Goal: Check status: Check status

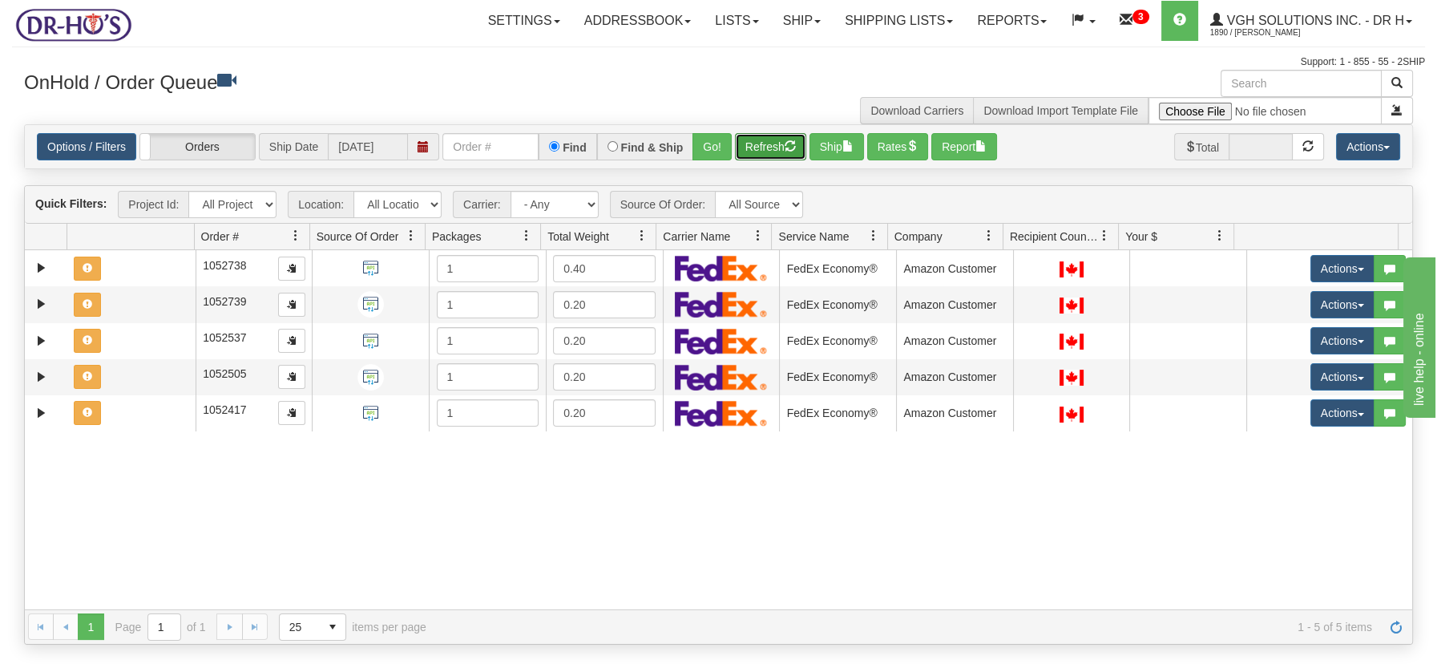
click at [739, 143] on button "Refresh" at bounding box center [770, 146] width 71 height 27
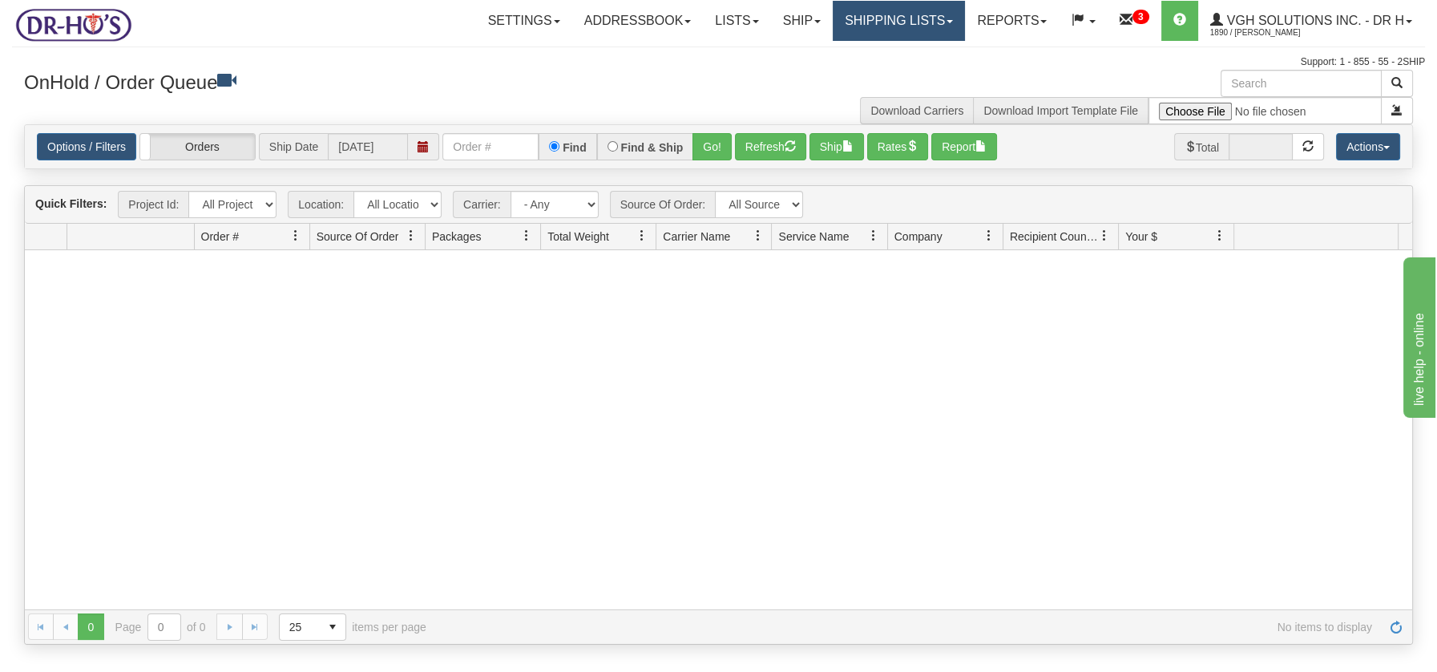
click at [934, 15] on link "Shipping lists" at bounding box center [899, 21] width 132 height 40
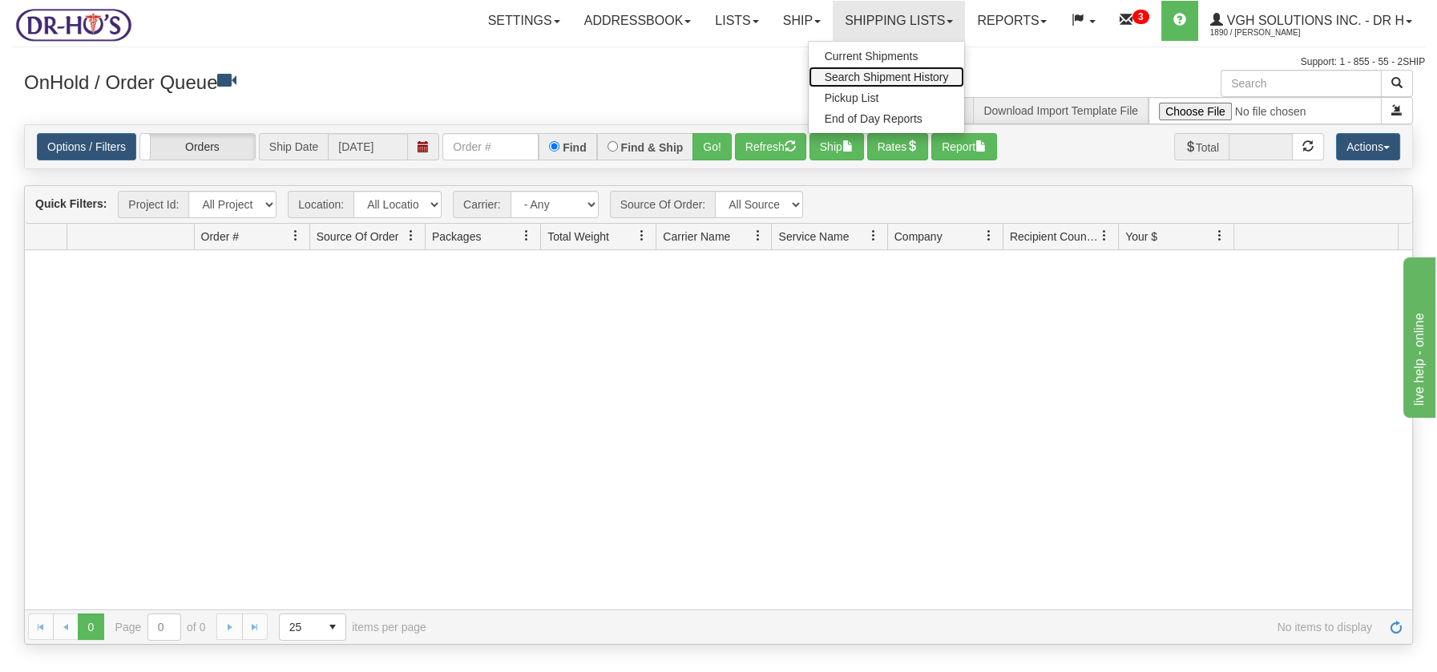
click at [918, 74] on span "Search Shipment History" at bounding box center [887, 77] width 124 height 13
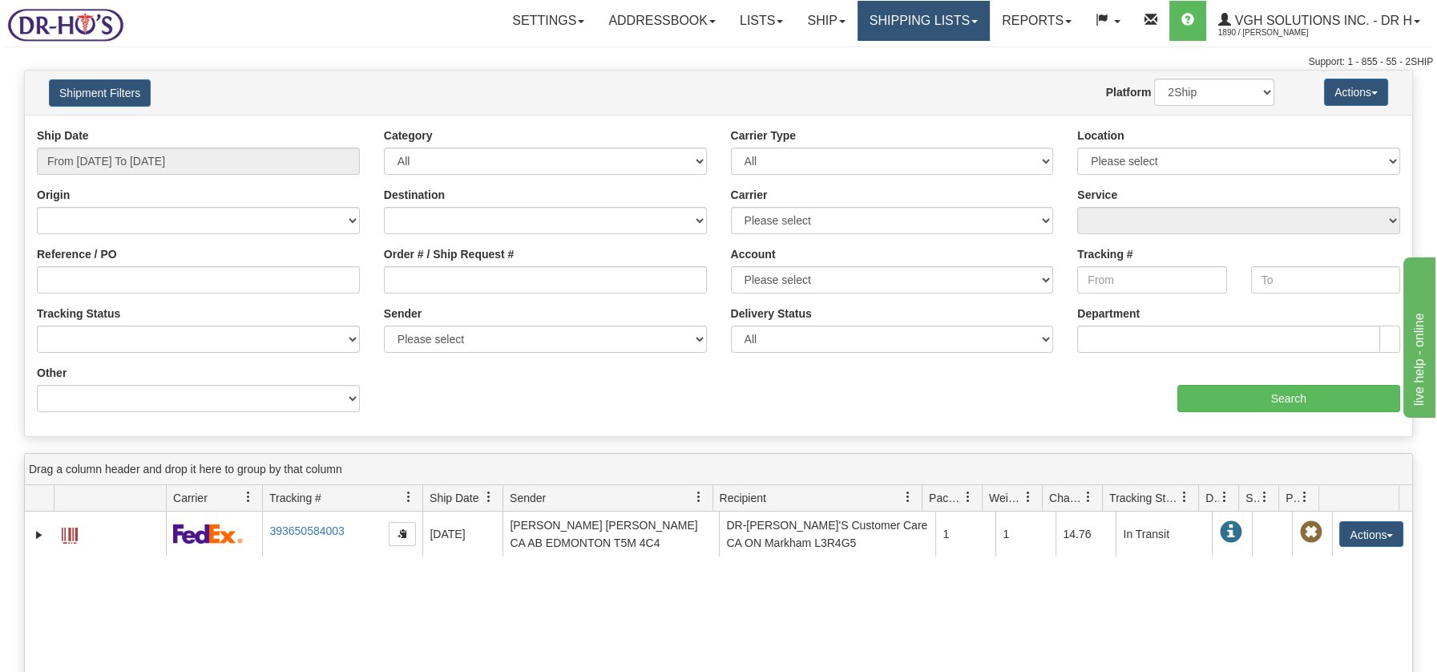
click at [880, 28] on link "Shipping lists" at bounding box center [923, 21] width 132 height 40
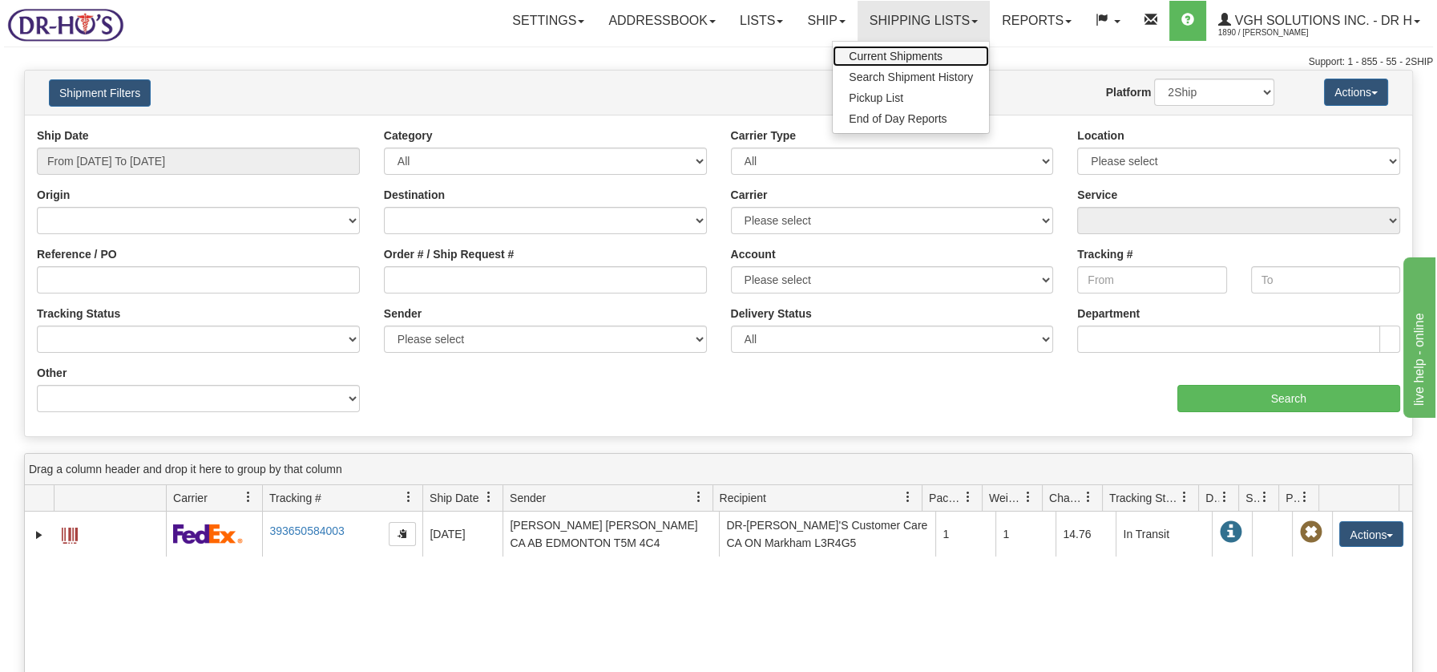
click at [877, 56] on span "Current Shipments" at bounding box center [896, 56] width 94 height 13
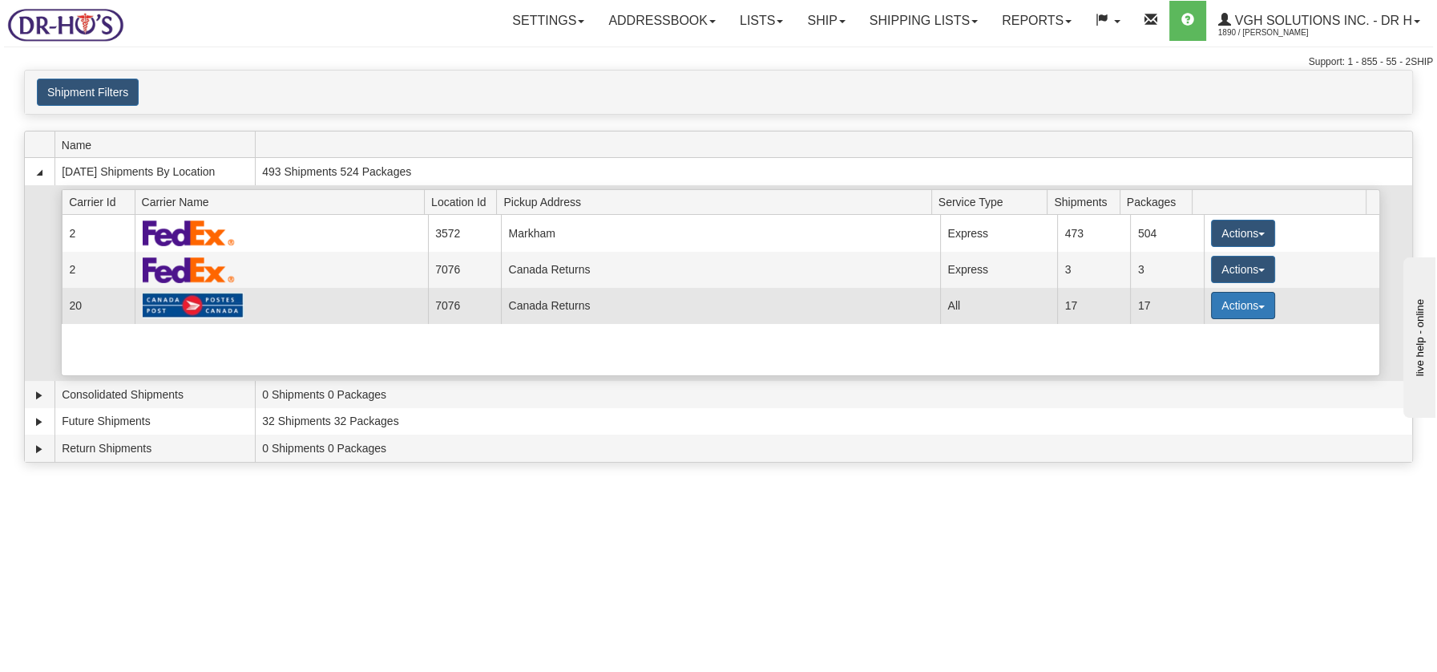
click at [1253, 308] on button "Actions" at bounding box center [1243, 305] width 64 height 27
click at [1196, 330] on span "Details" at bounding box center [1183, 334] width 43 height 11
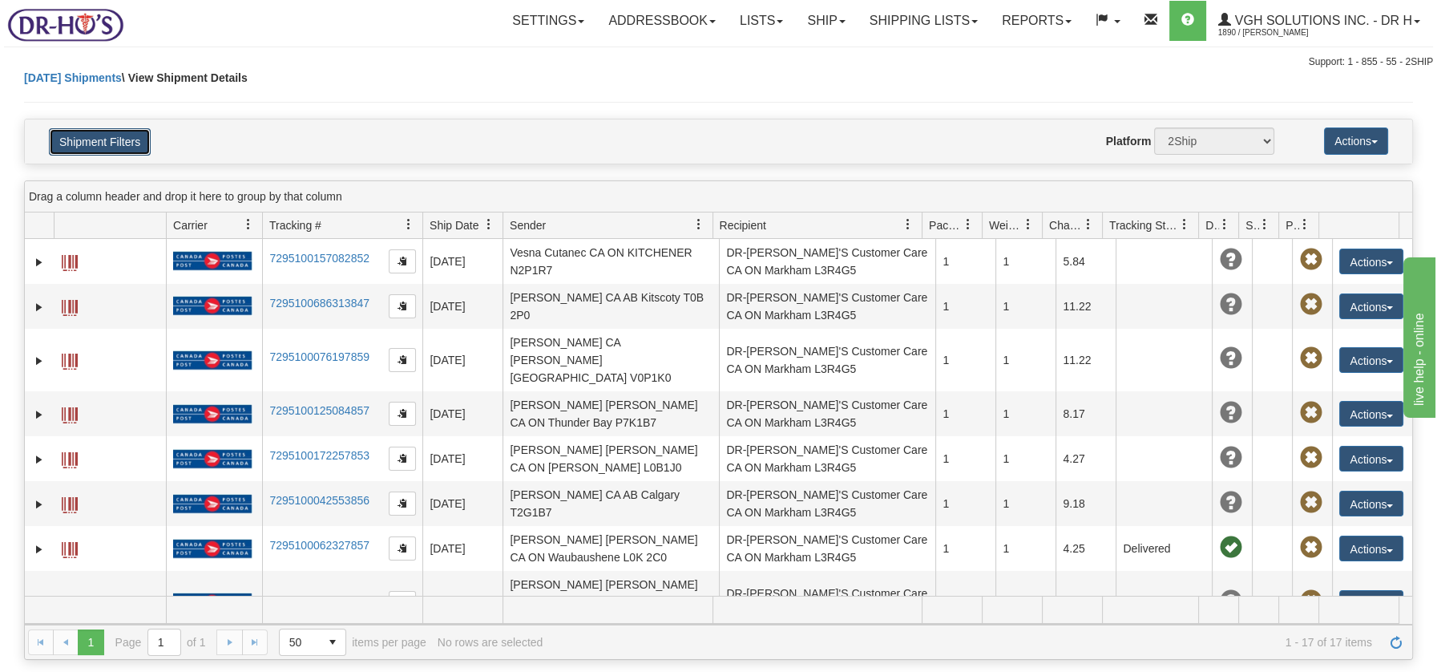
click at [130, 138] on button "Shipment Filters" at bounding box center [100, 141] width 102 height 27
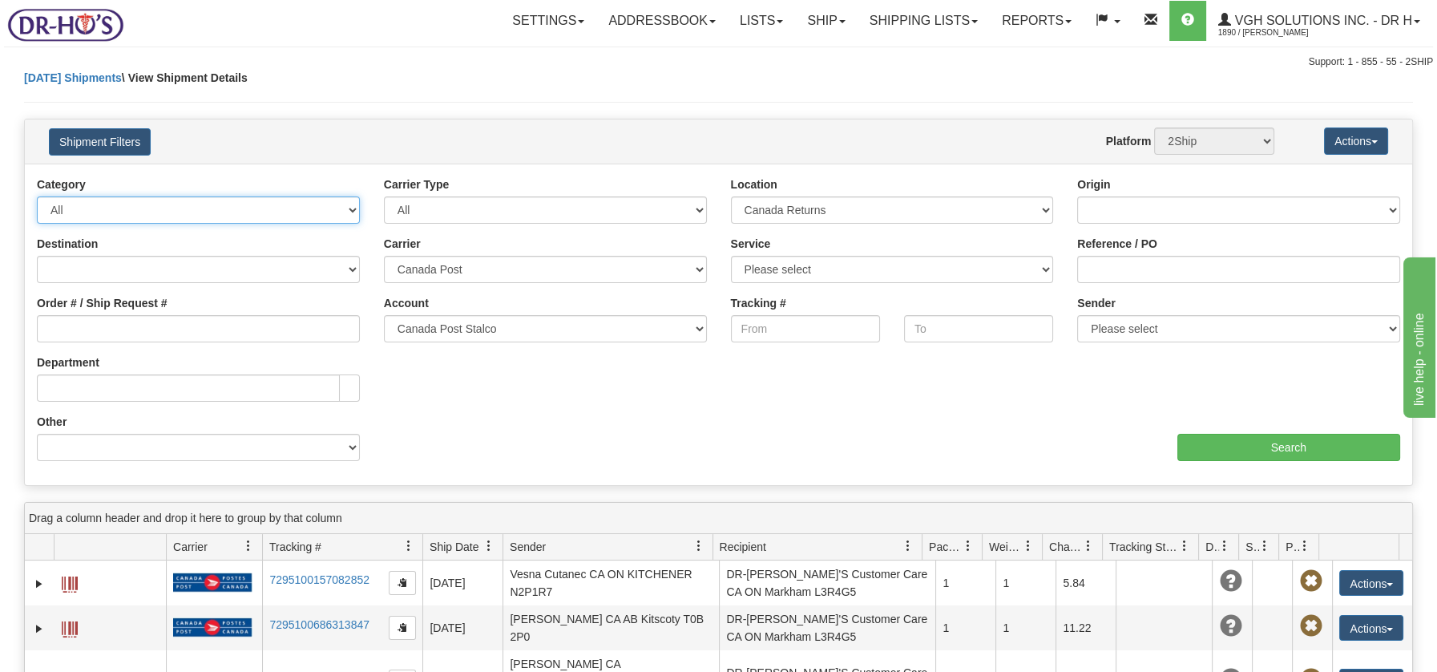
click at [351, 212] on select "All Inbound Outbound" at bounding box center [198, 209] width 323 height 27
click at [346, 211] on select "All Inbound Outbound" at bounding box center [198, 209] width 323 height 27
click at [377, 85] on div "Today Shipments \ View Shipment Details" at bounding box center [718, 94] width 1389 height 49
click at [815, 28] on link "Ship" at bounding box center [826, 21] width 62 height 40
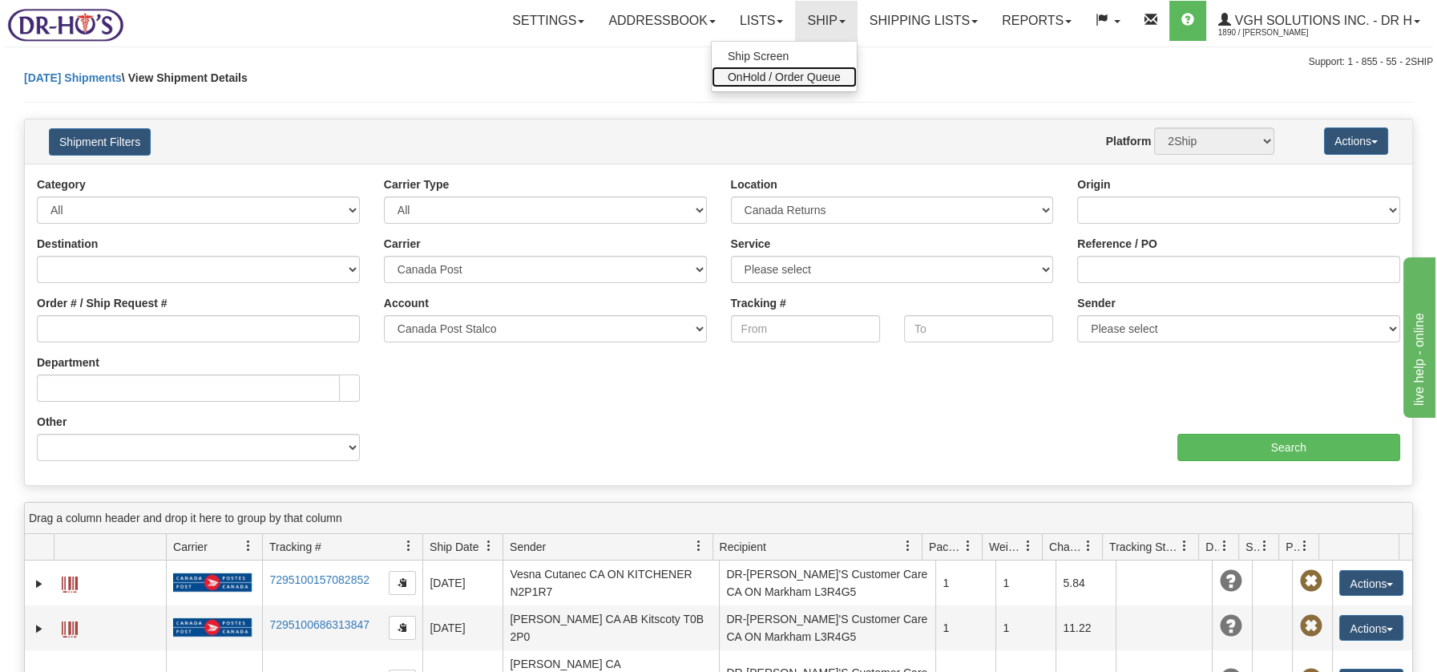
click at [801, 75] on span "OnHold / Order Queue" at bounding box center [784, 77] width 113 height 13
